Goal: Find specific page/section: Find specific page/section

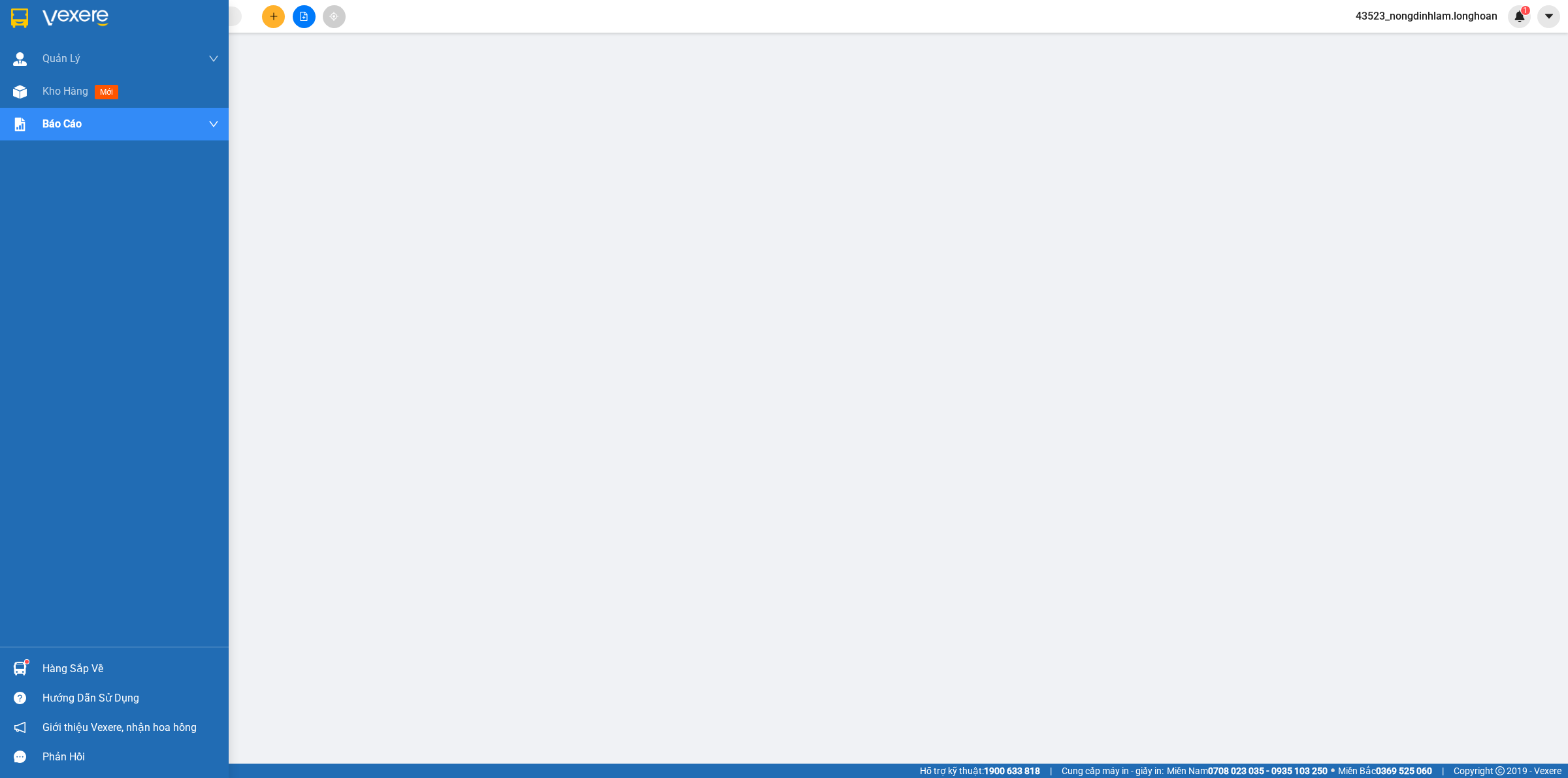
click at [26, 16] on img at bounding box center [20, 18] width 17 height 20
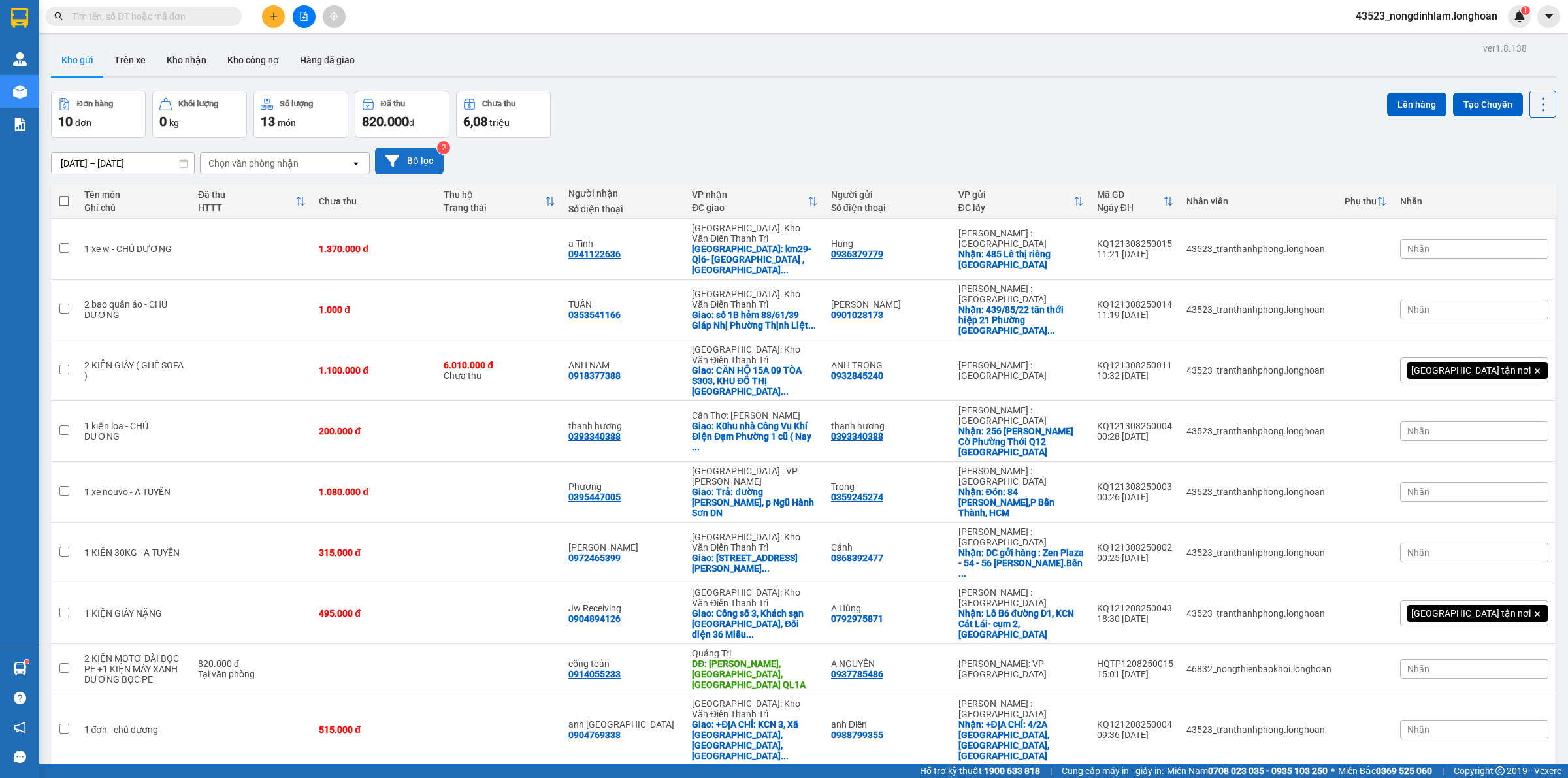
click at [424, 163] on button "Bộ lọc" at bounding box center [409, 161] width 68 height 26
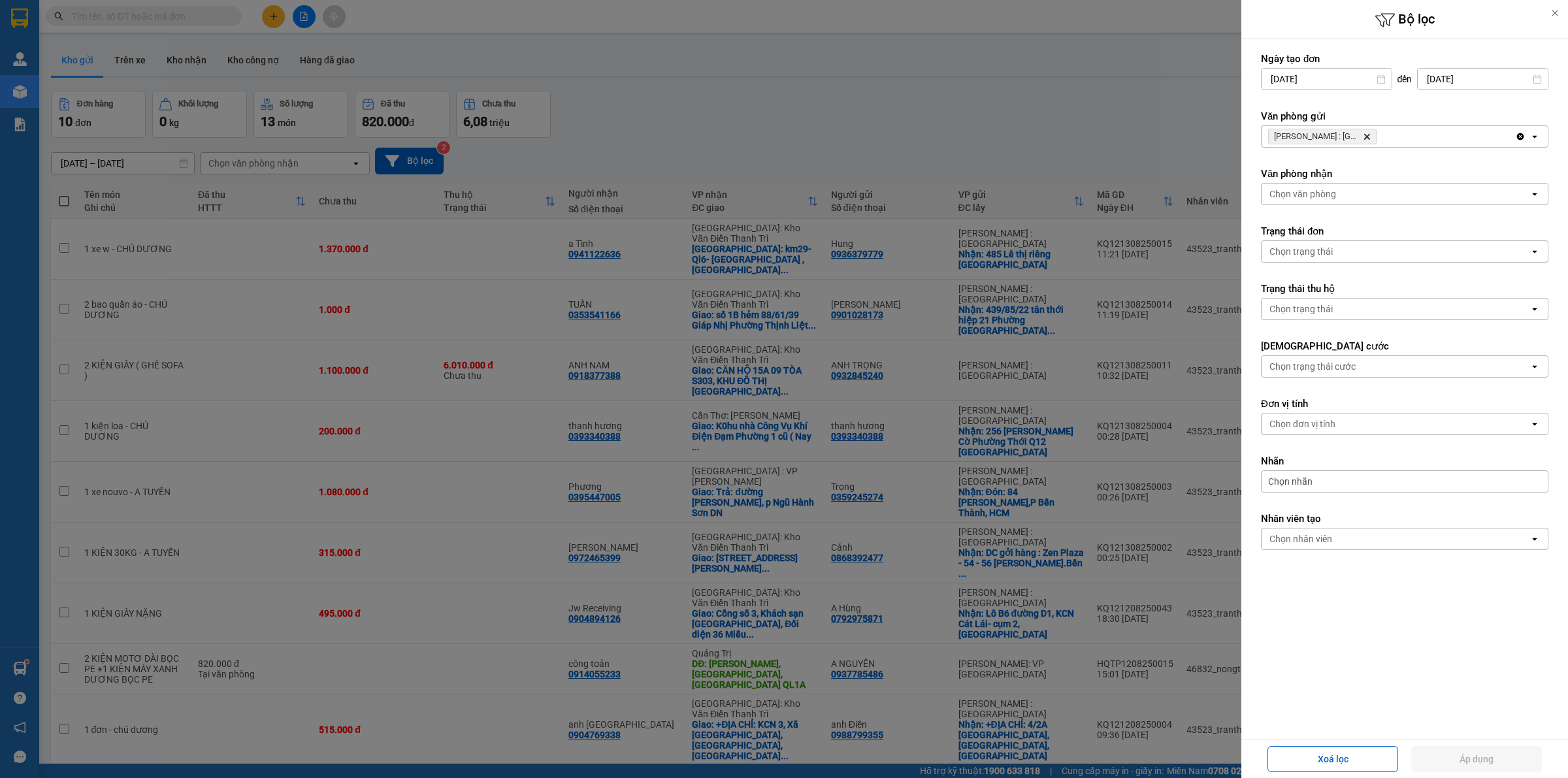
click at [1365, 134] on icon "Delete" at bounding box center [1367, 136] width 8 height 8
click at [1367, 141] on div "Chọn văn phòng" at bounding box center [1395, 137] width 268 height 21
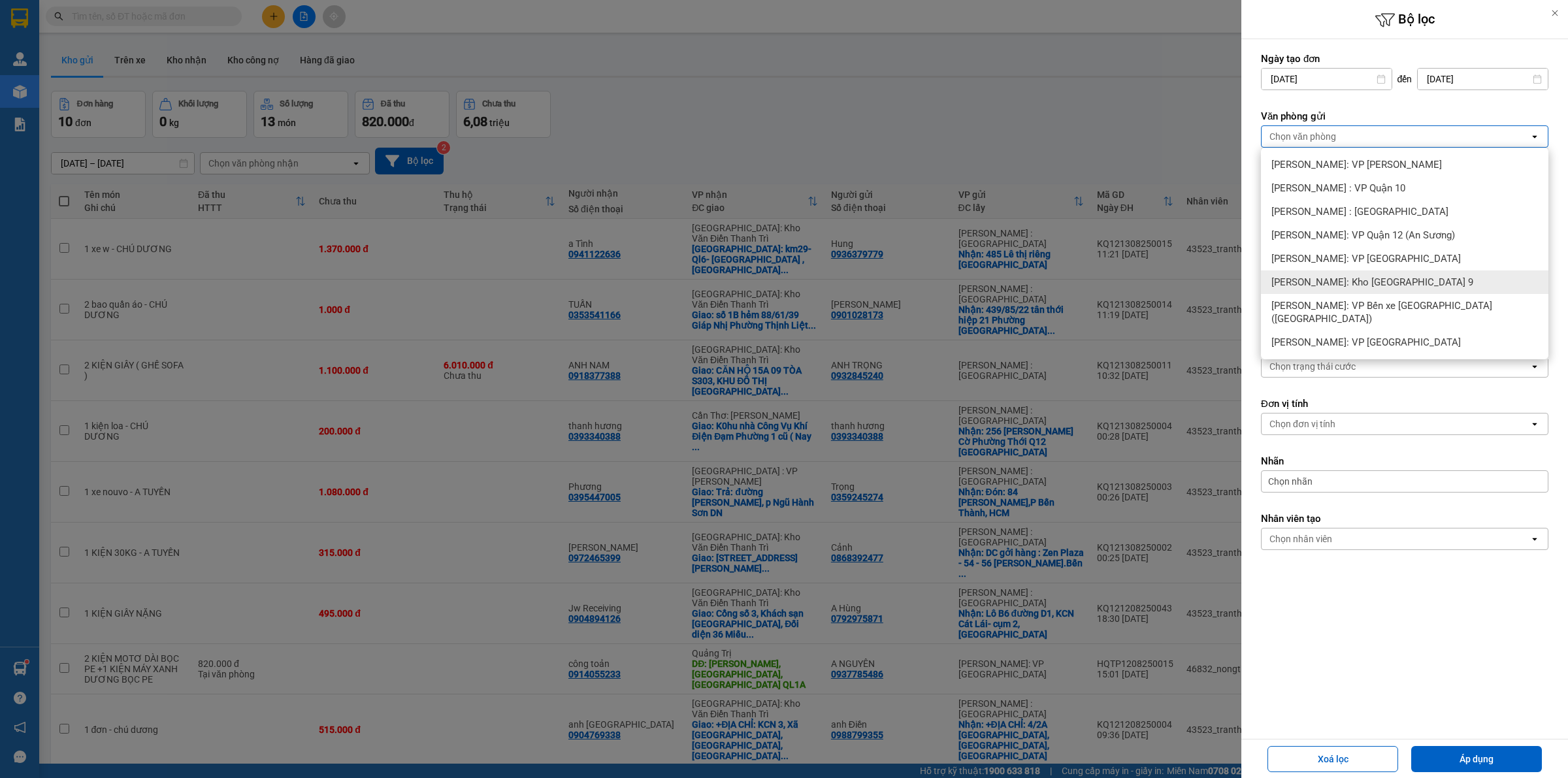
scroll to position [60, 0]
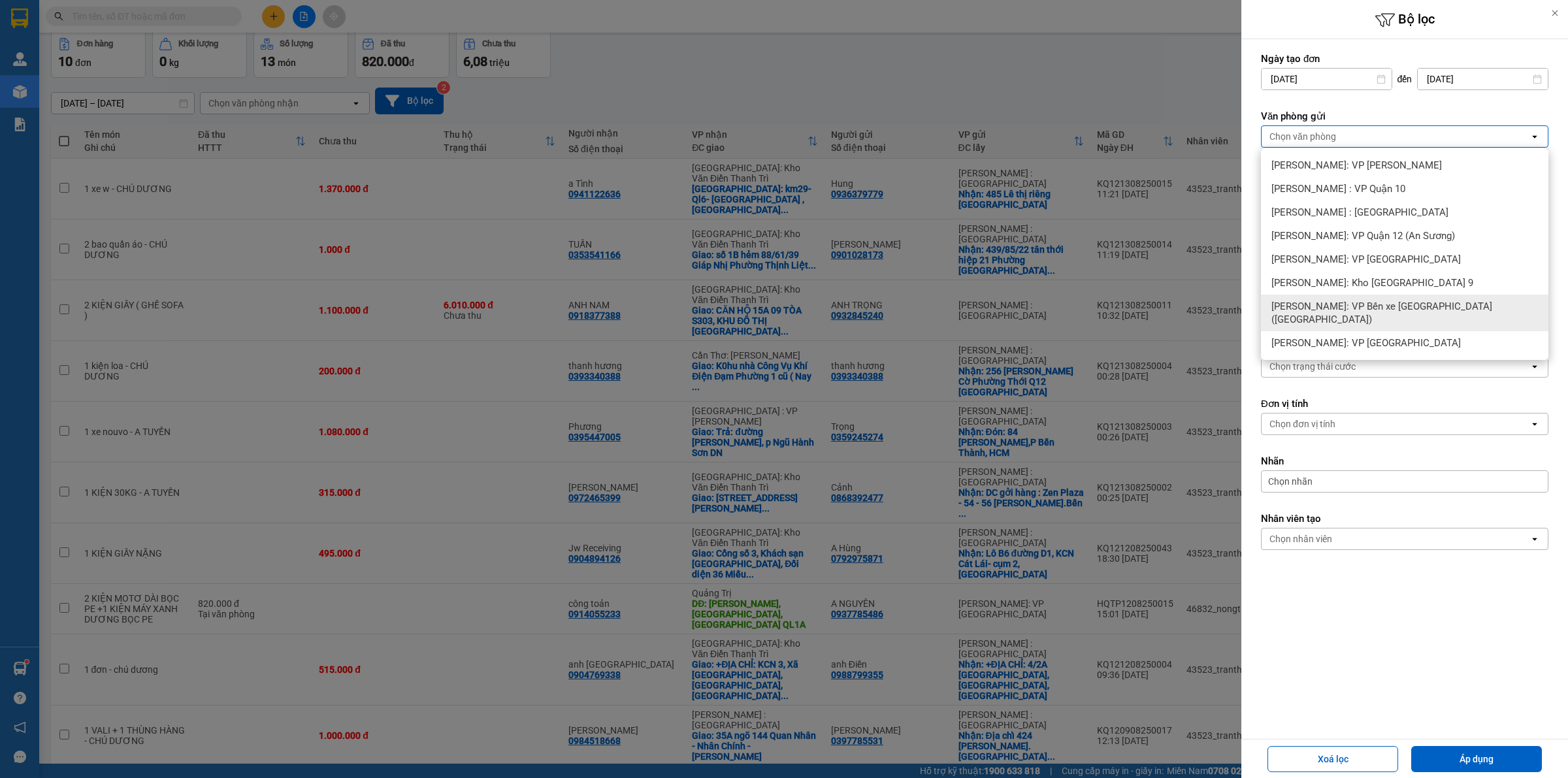
click at [1425, 304] on span "[PERSON_NAME]: VP Bến xe [GEOGRAPHIC_DATA] ([GEOGRAPHIC_DATA])" at bounding box center [1407, 313] width 272 height 26
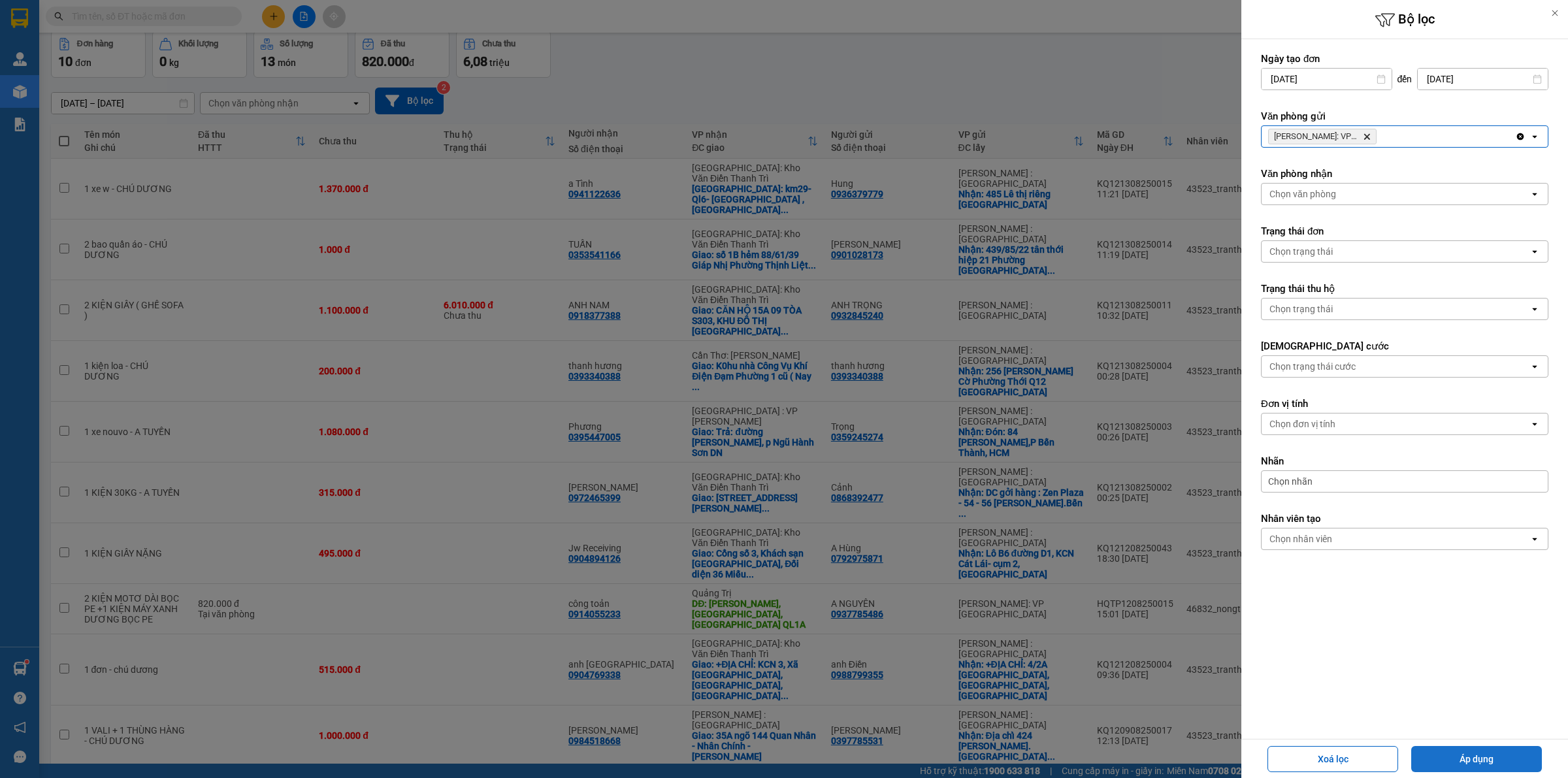
click at [1475, 762] on button "Áp dụng" at bounding box center [1477, 759] width 131 height 26
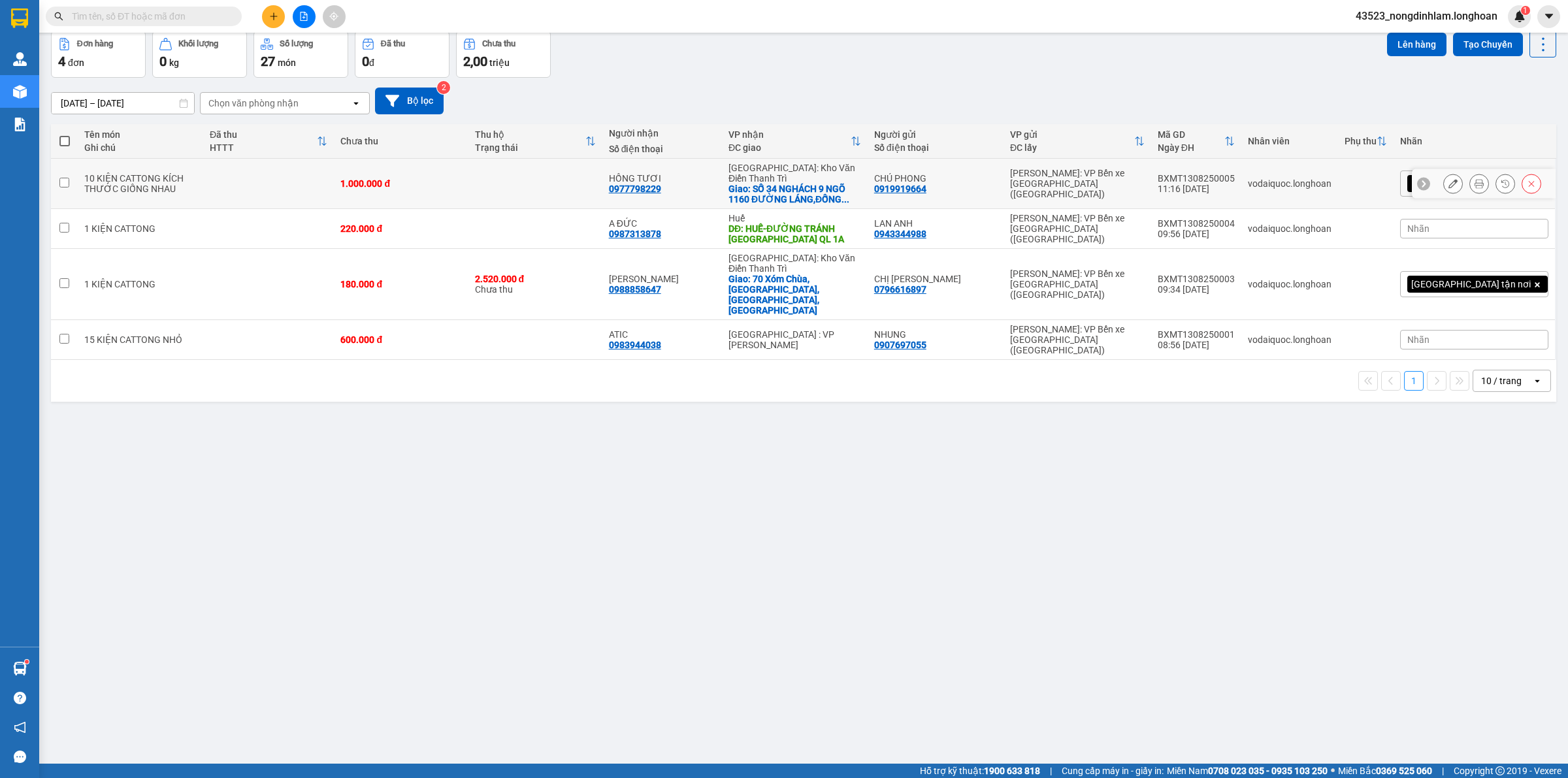
scroll to position [0, 0]
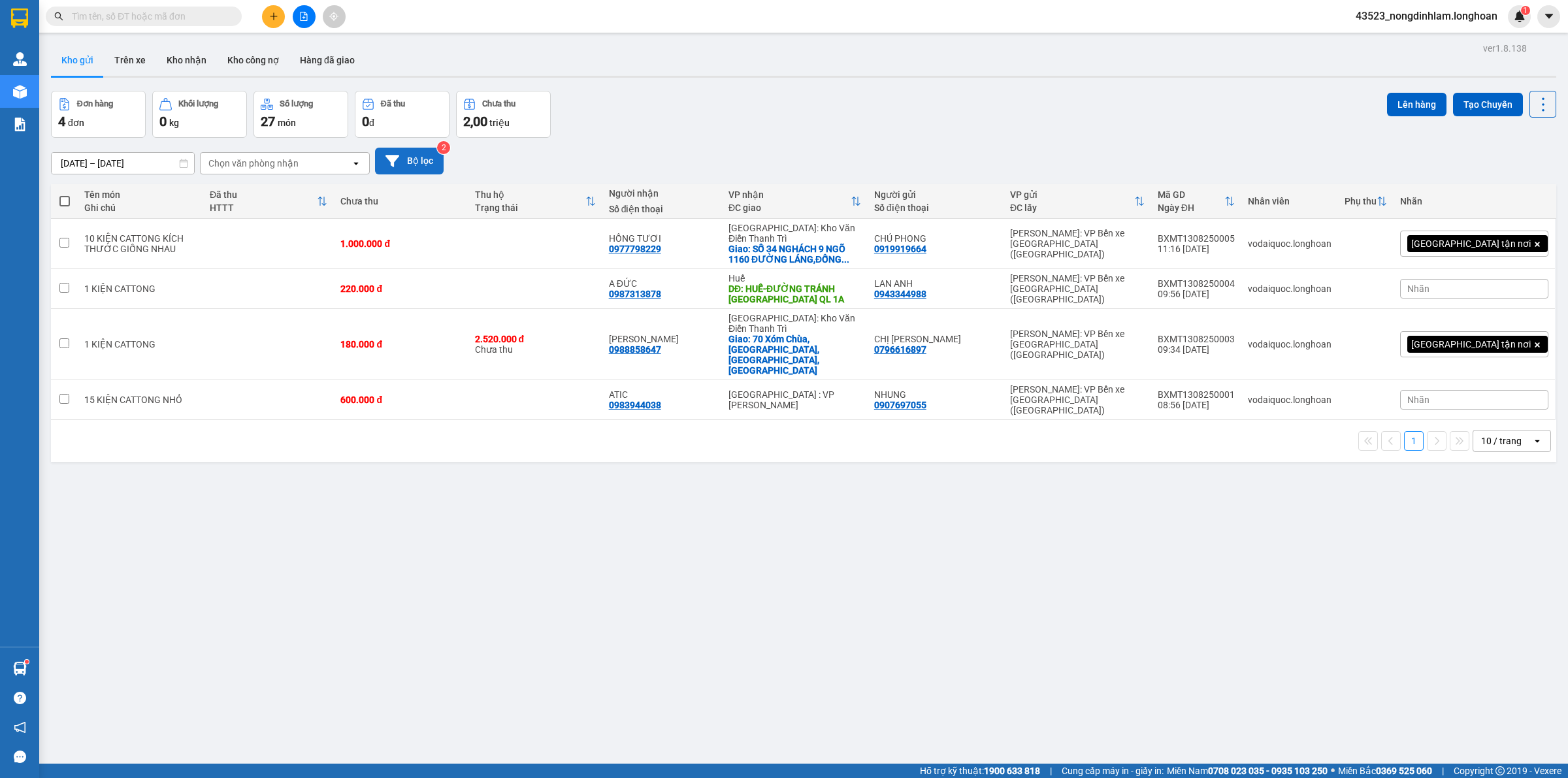
click at [415, 164] on button "Bộ lọc" at bounding box center [409, 161] width 68 height 26
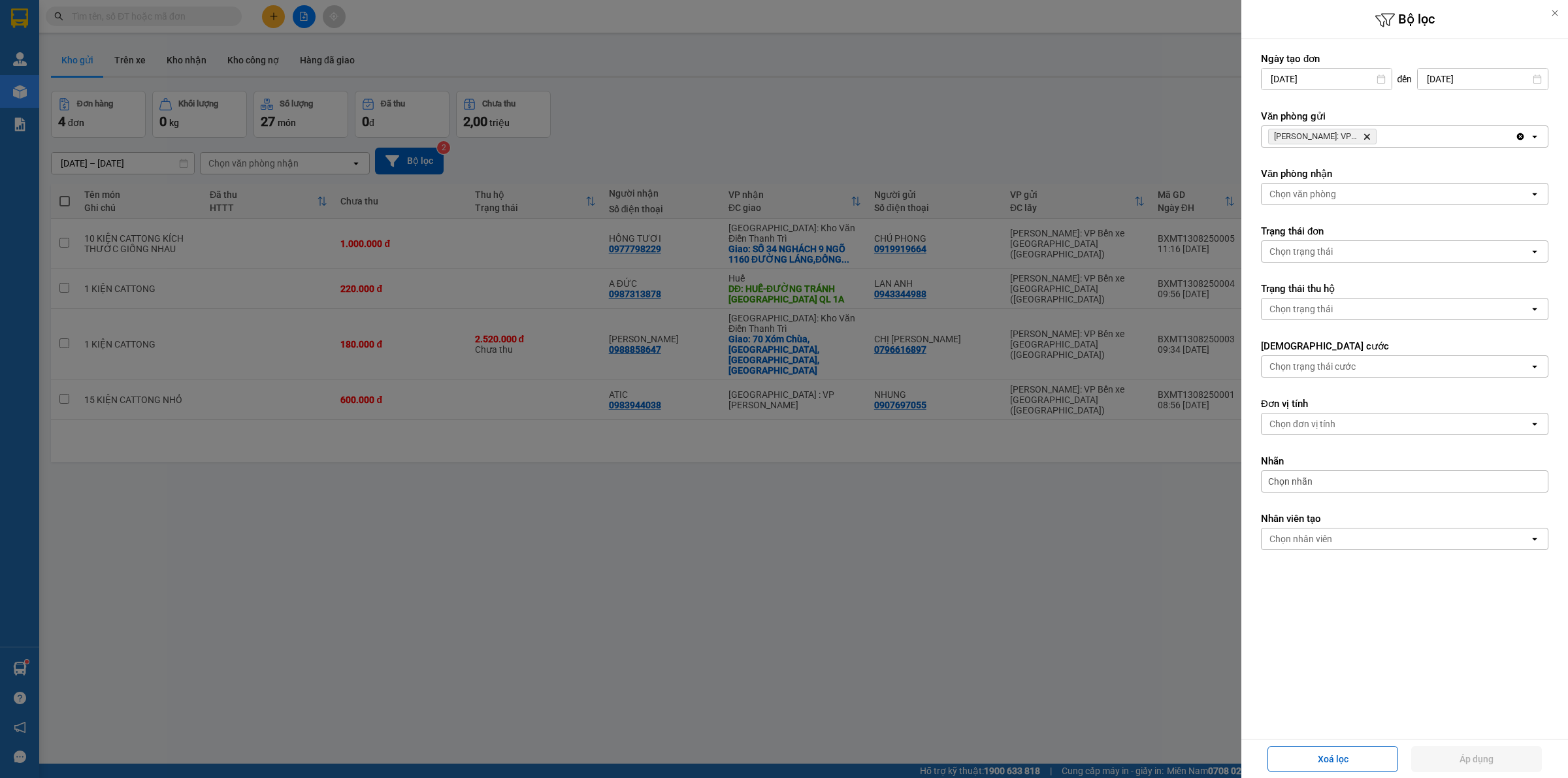
click at [1369, 136] on icon "Hồ Chí Minh: VP Bến xe Miền Tây (Quận Bình Tân), close by backspace" at bounding box center [1367, 137] width 6 height 6
click at [1369, 136] on div "Chọn văn phòng" at bounding box center [1395, 137] width 268 height 21
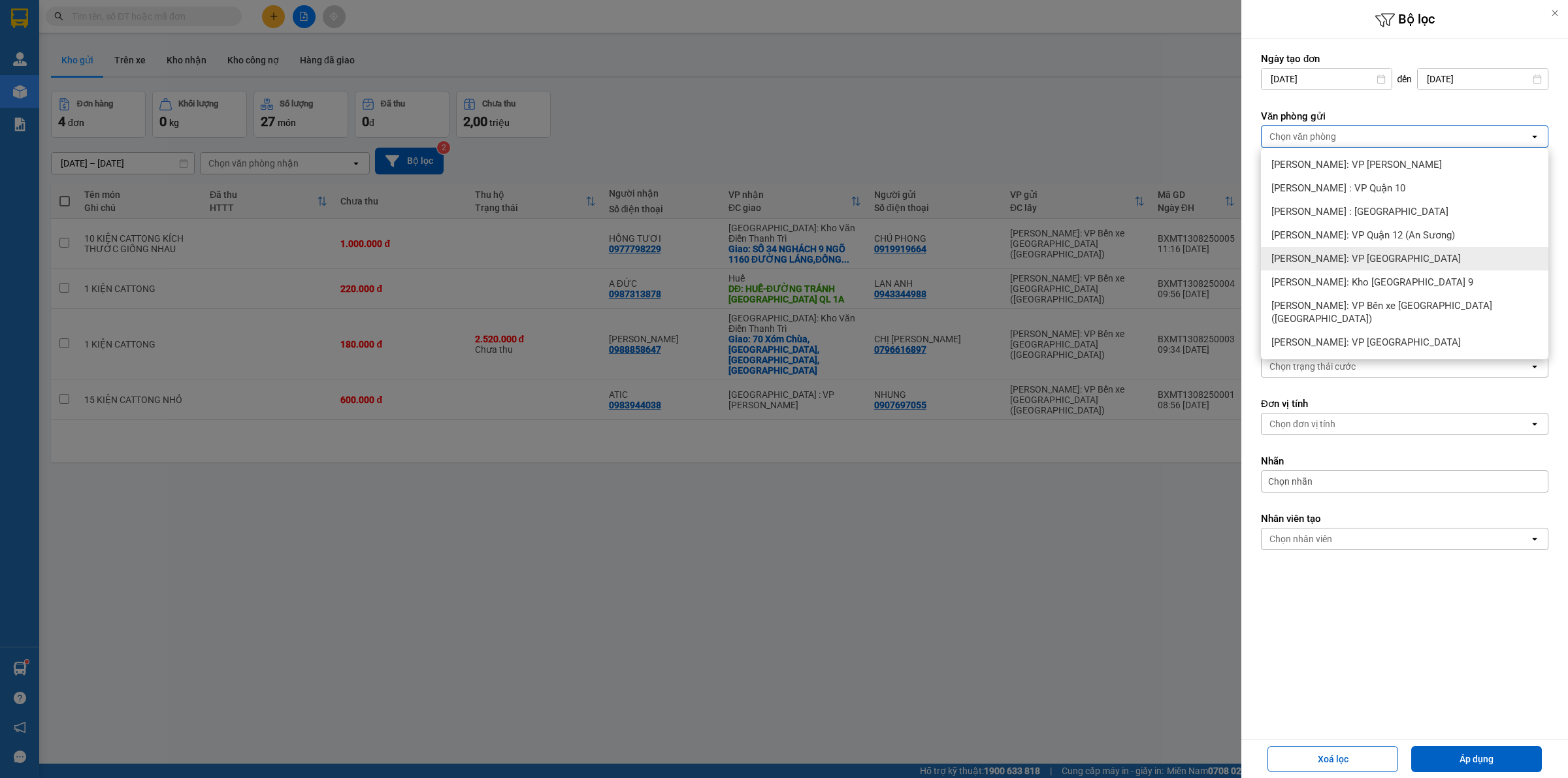
click at [1393, 258] on span "[PERSON_NAME]: VP [GEOGRAPHIC_DATA]" at bounding box center [1366, 258] width 189 height 13
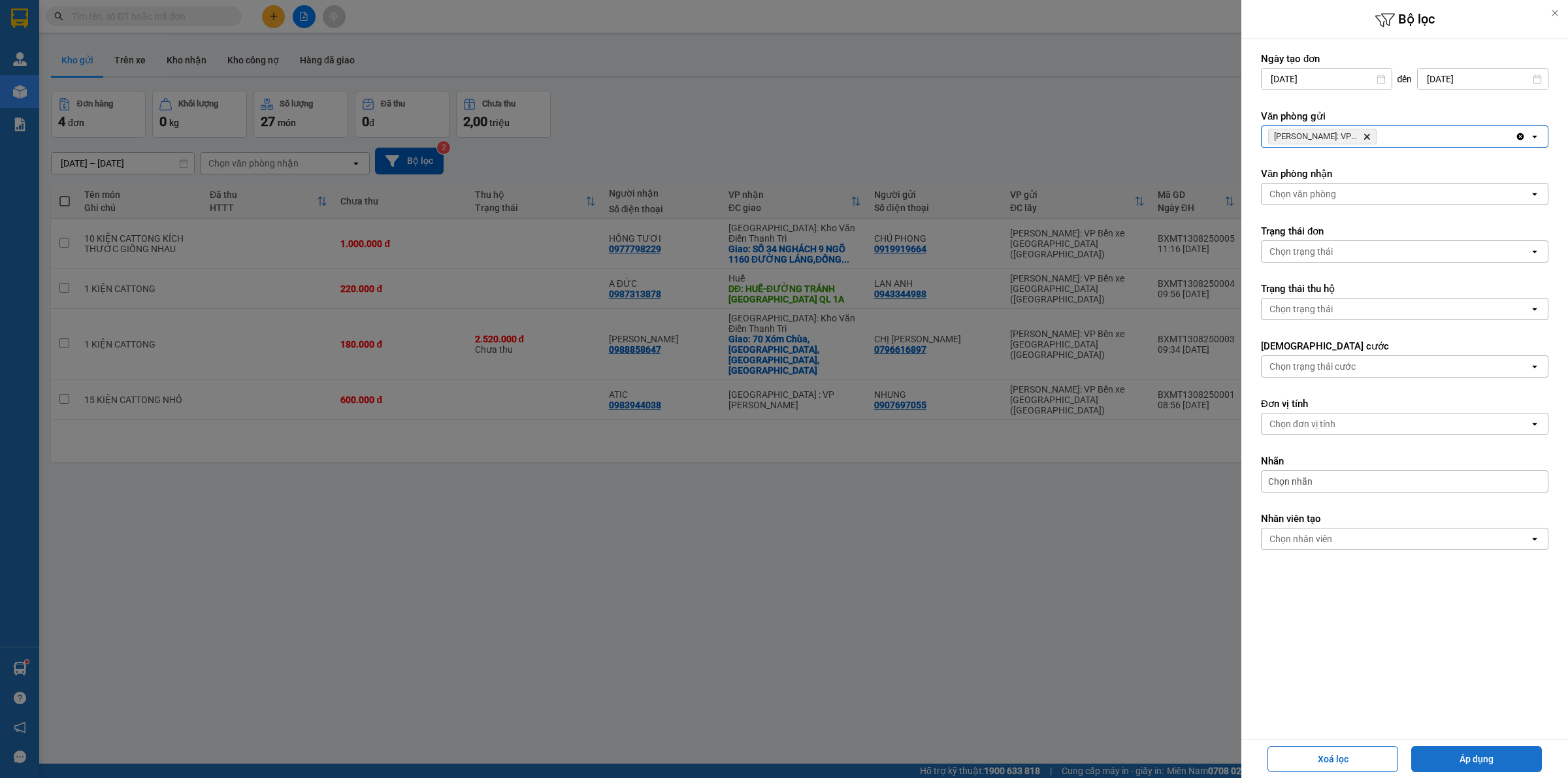
drag, startPoint x: 1460, startPoint y: 765, endPoint x: 1464, endPoint y: 754, distance: 11.7
click at [1460, 763] on button "Áp dụng" at bounding box center [1477, 759] width 131 height 26
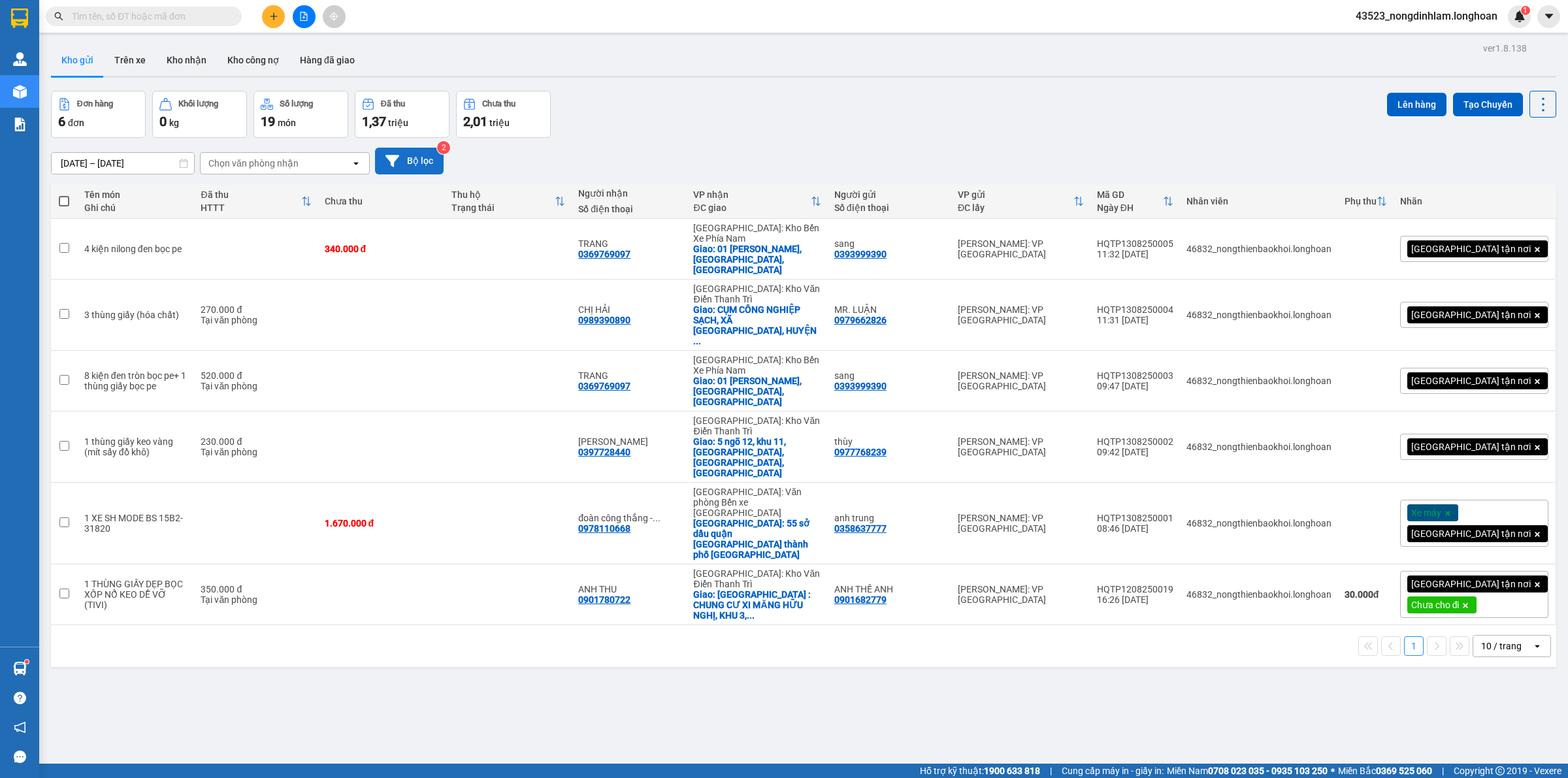
click at [429, 150] on button "Bộ lọc" at bounding box center [409, 161] width 68 height 26
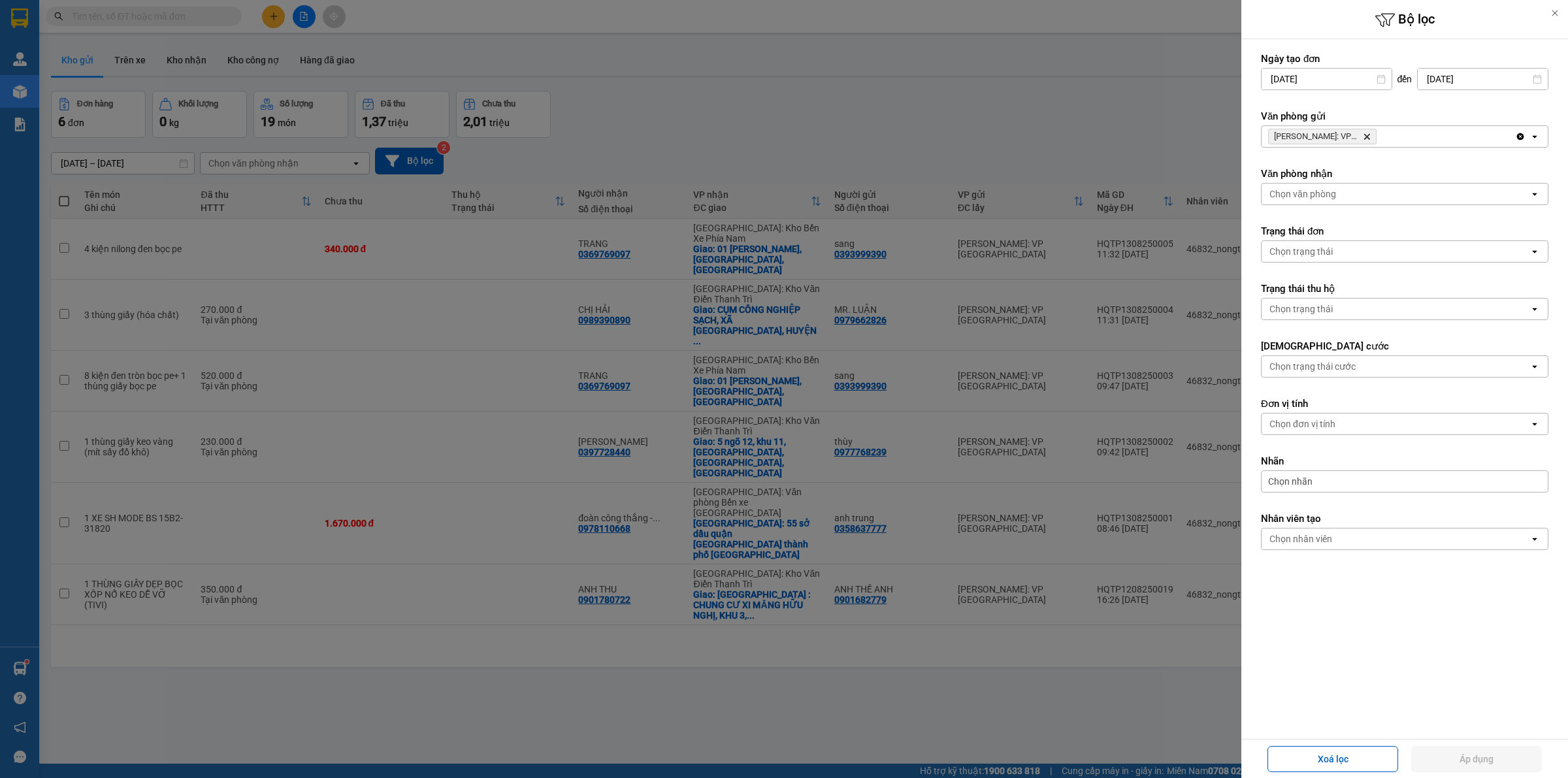
click at [1367, 136] on icon "Hồ Chí Minh: VP Quận Tân Phú, close by backspace" at bounding box center [1367, 137] width 6 height 6
click at [1357, 136] on div "Chọn văn phòng" at bounding box center [1395, 137] width 268 height 21
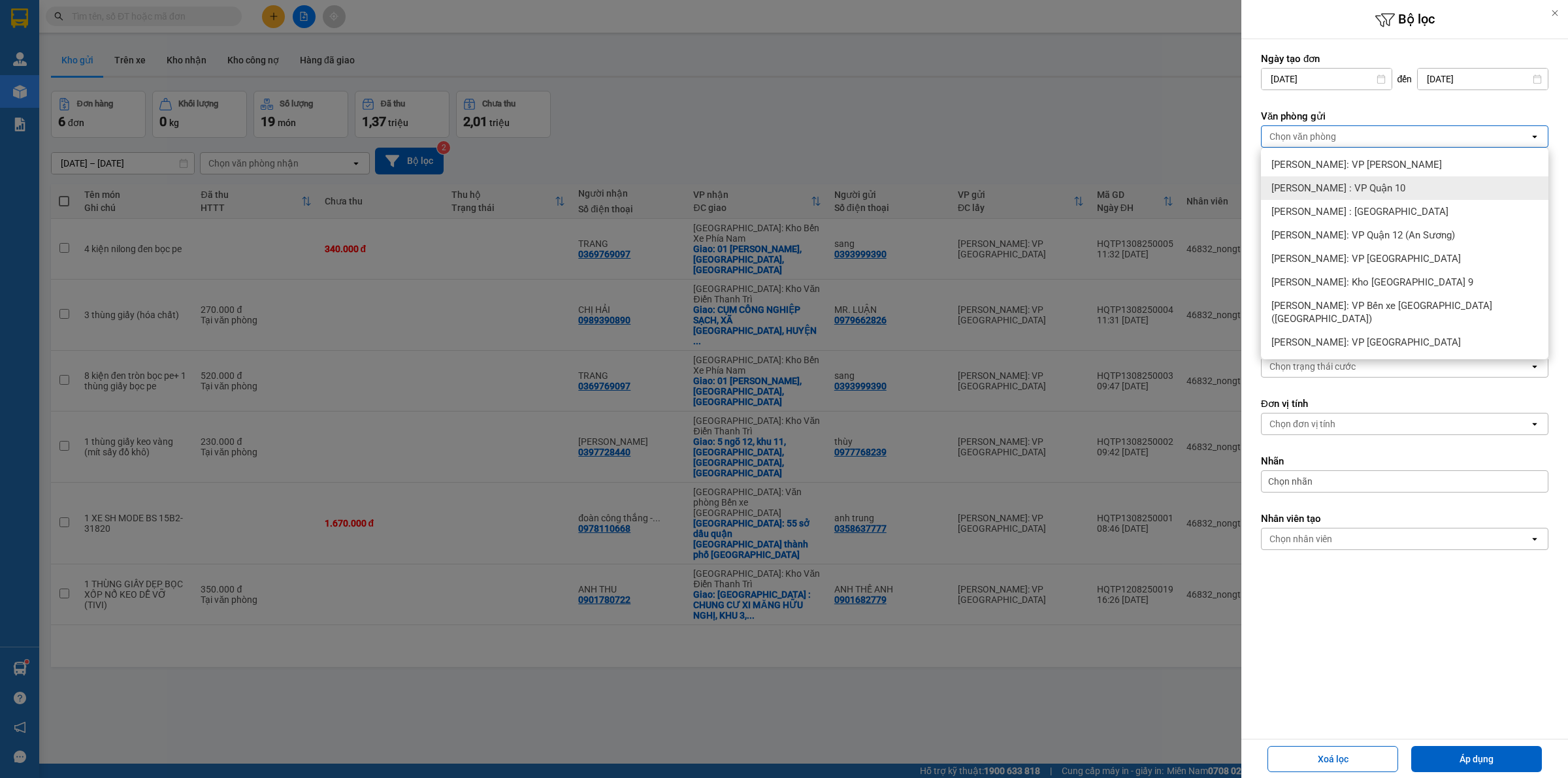
click at [1379, 193] on span "[PERSON_NAME] : VP Quận 10" at bounding box center [1338, 188] width 134 height 13
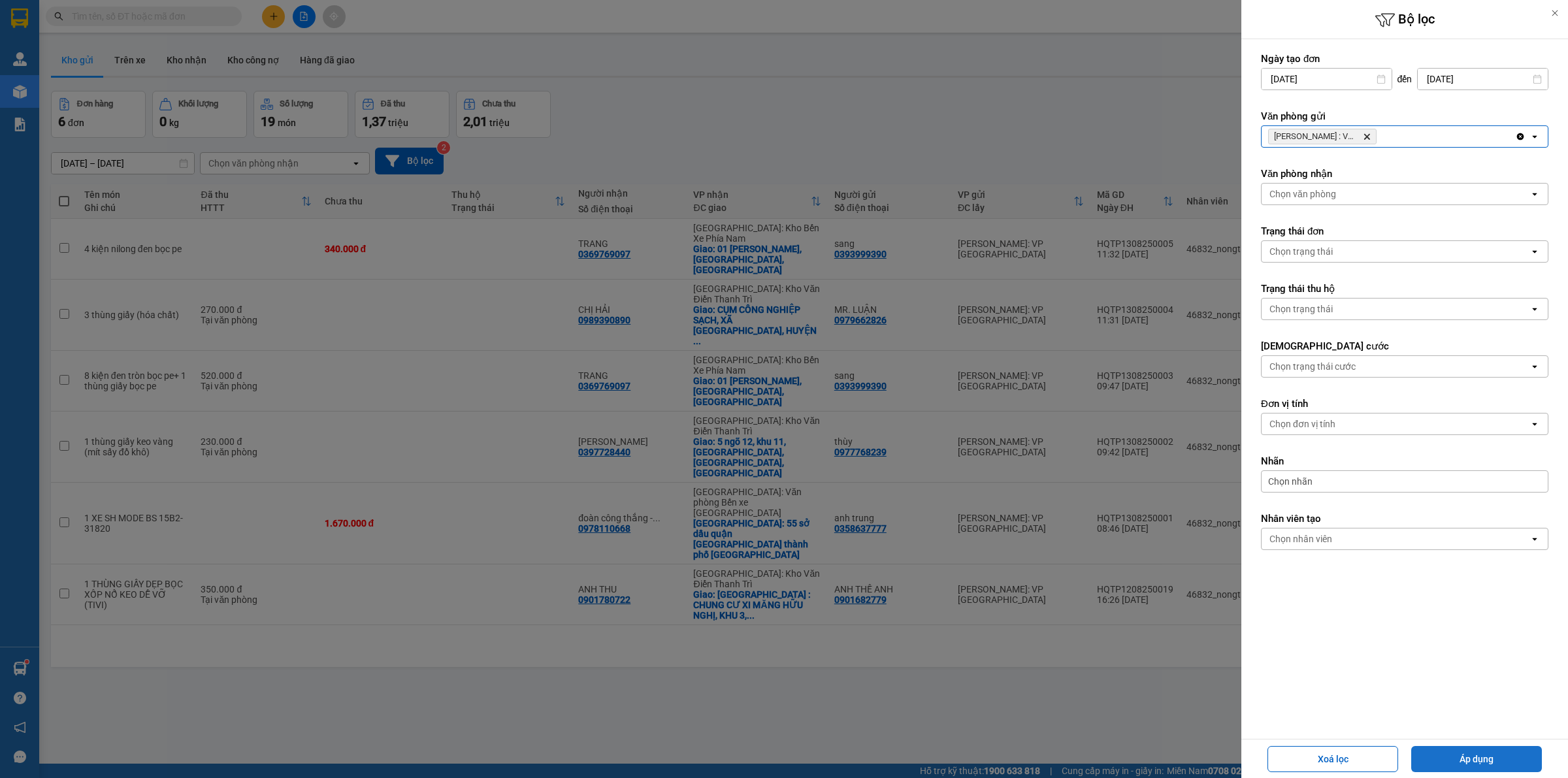
drag, startPoint x: 1478, startPoint y: 754, endPoint x: 1321, endPoint y: 622, distance: 205.1
click at [1478, 754] on button "Áp dụng" at bounding box center [1477, 759] width 131 height 26
